Goal: Task Accomplishment & Management: Manage account settings

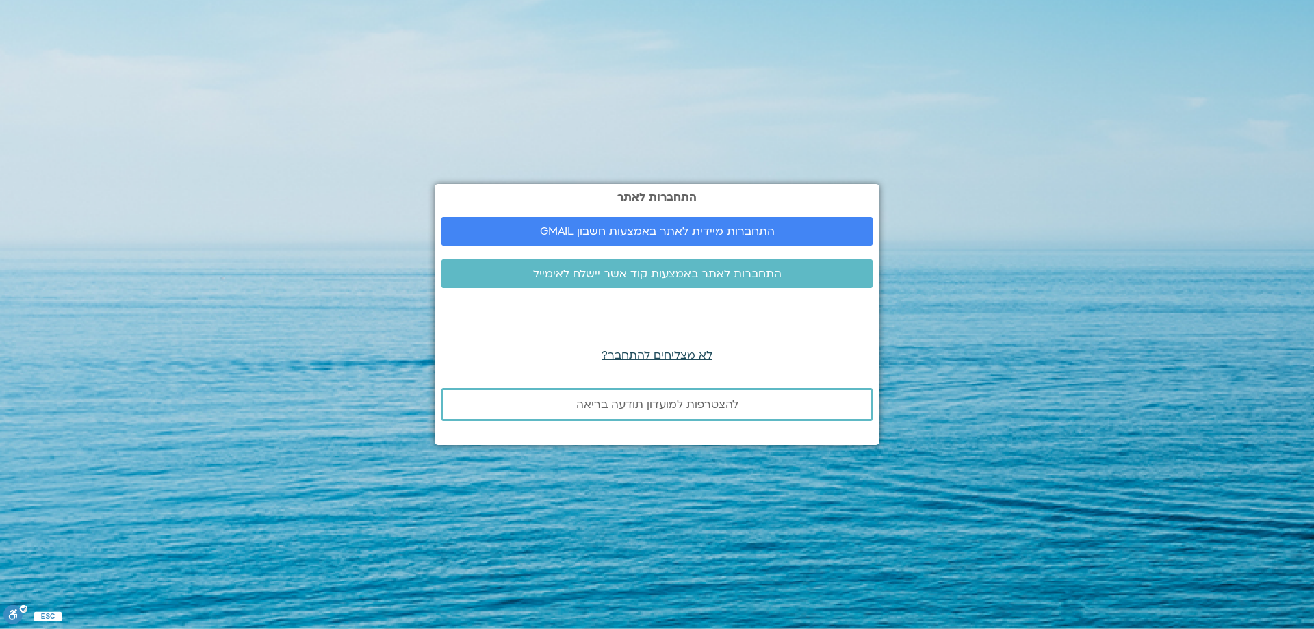
click at [645, 355] on span "לא מצליחים להתחבר?" at bounding box center [657, 355] width 111 height 15
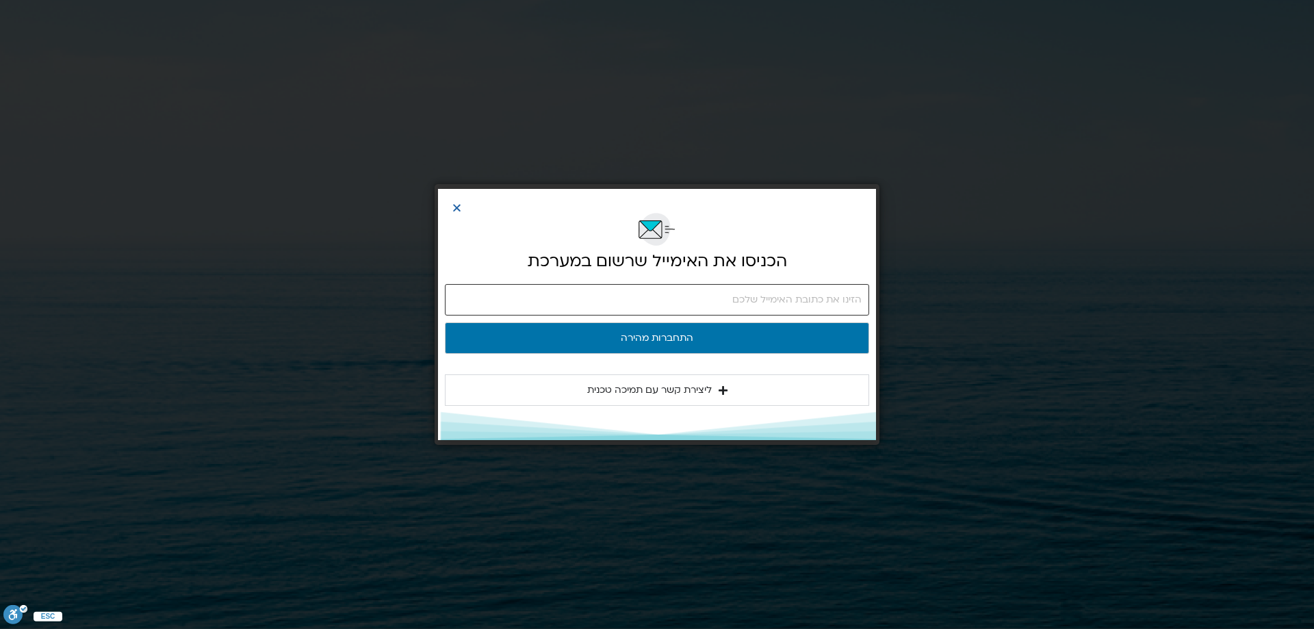
click at [706, 295] on input "email" at bounding box center [657, 299] width 424 height 31
type input "[EMAIL_ADDRESS][DOMAIN_NAME]"
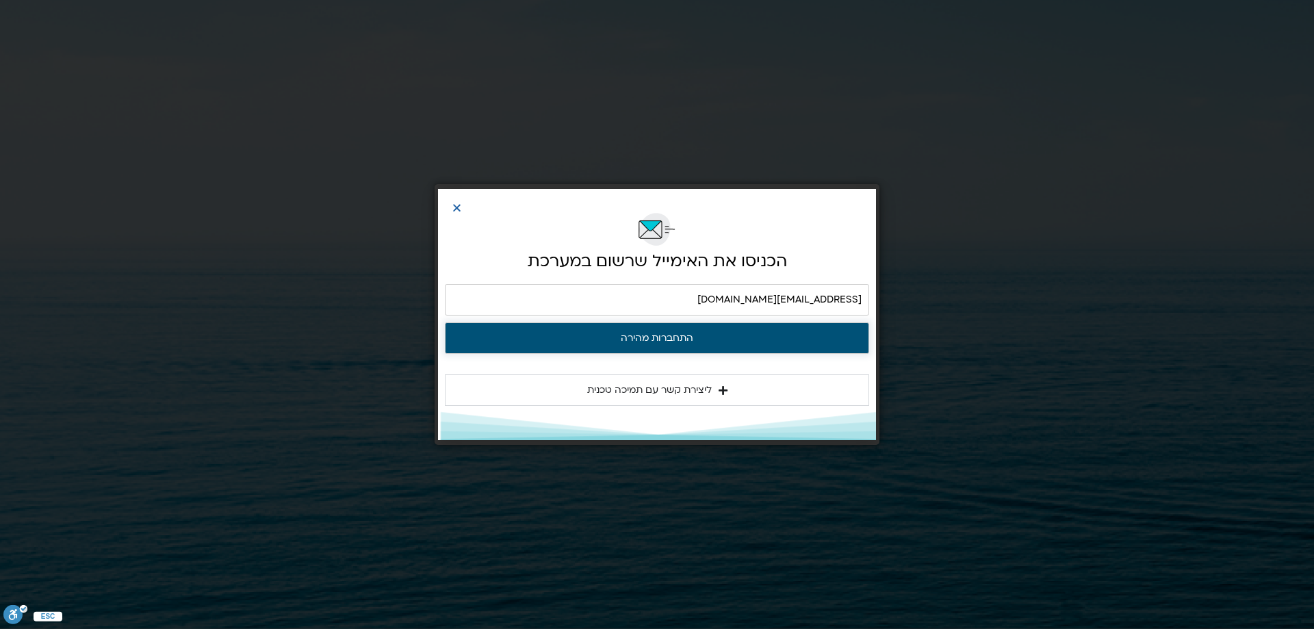
click at [636, 331] on button "התחברות מהירה" at bounding box center [657, 337] width 424 height 31
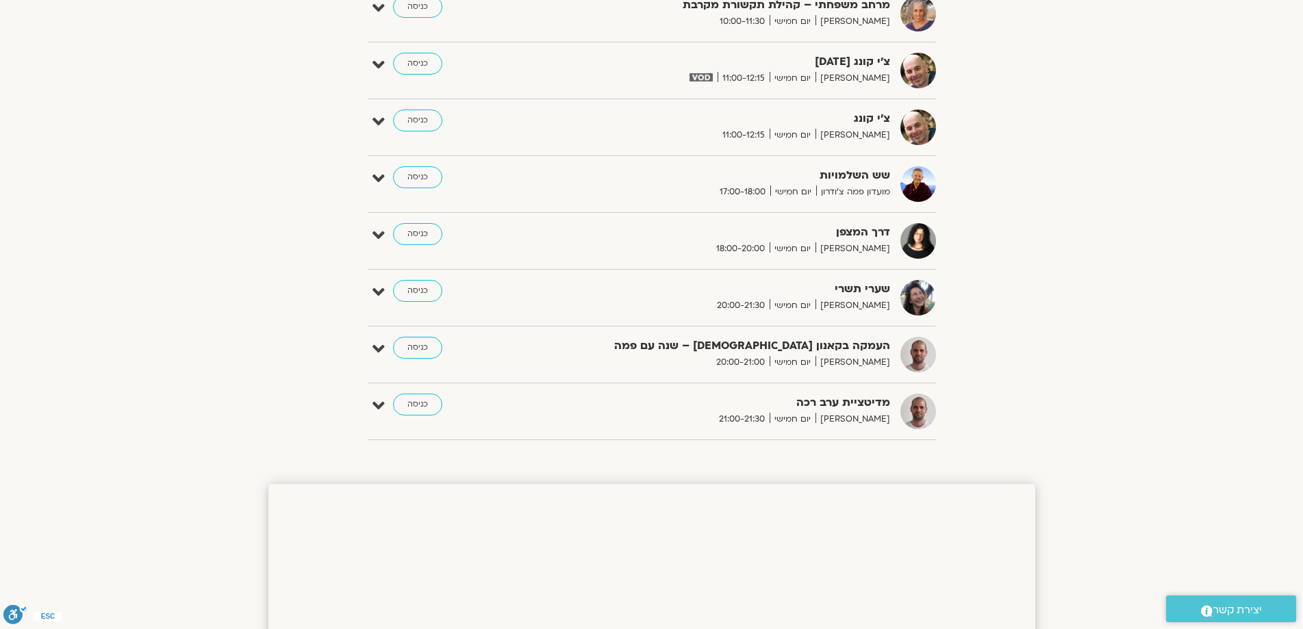
scroll to position [685, 0]
